Goal: Find specific page/section: Find specific page/section

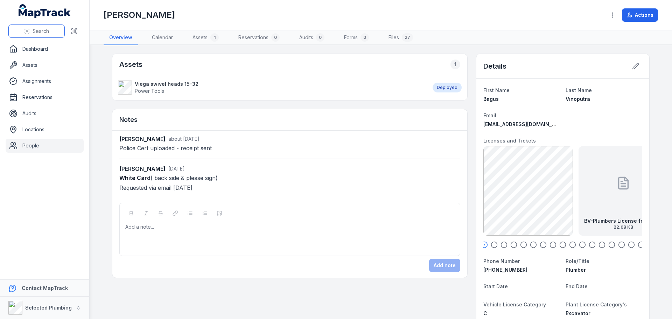
click at [38, 33] on span "Search" at bounding box center [41, 31] width 16 height 7
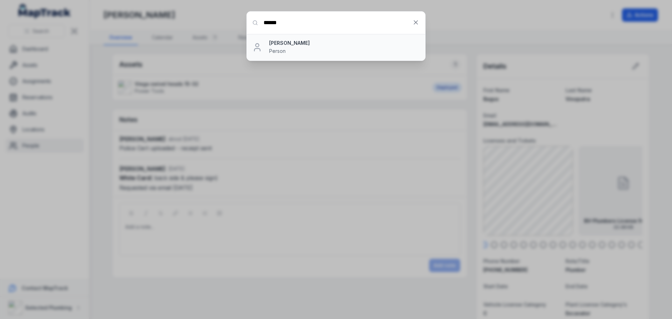
type input "******"
click at [282, 46] on strong "[PERSON_NAME]" at bounding box center [344, 43] width 150 height 7
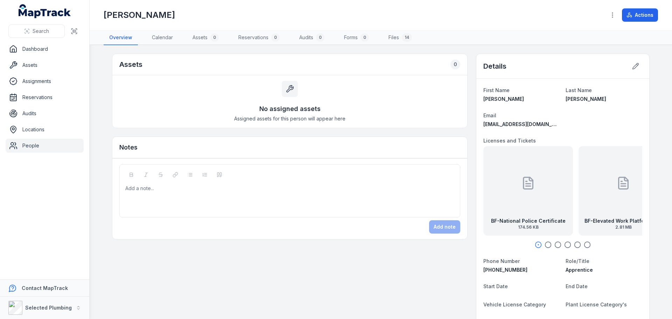
click at [544, 246] on icon "button" at bounding box center [547, 244] width 7 height 7
click at [555, 246] on icon "button" at bounding box center [557, 244] width 7 height 7
click at [564, 246] on icon "button" at bounding box center [567, 244] width 7 height 7
click at [575, 244] on icon "button" at bounding box center [577, 244] width 7 height 7
click at [585, 244] on icon "button" at bounding box center [587, 244] width 7 height 7
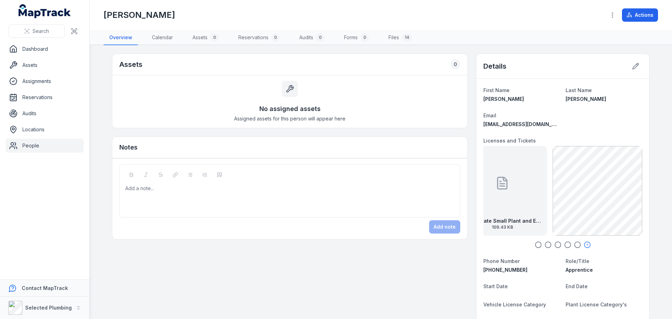
click at [546, 245] on icon "button" at bounding box center [547, 244] width 7 height 7
click at [556, 184] on icon at bounding box center [563, 183] width 14 height 14
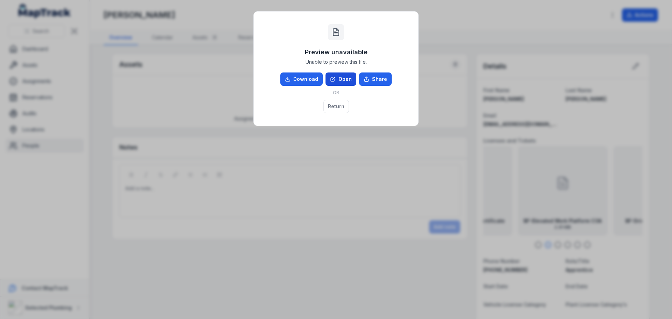
click at [339, 78] on link "Open" at bounding box center [340, 78] width 31 height 13
click at [450, 40] on div "Preview unavailable Unable to preview this file. Download Open Share OR Return" at bounding box center [336, 159] width 672 height 319
click at [337, 106] on button "Return" at bounding box center [336, 106] width 26 height 13
